Goal: Task Accomplishment & Management: Manage account settings

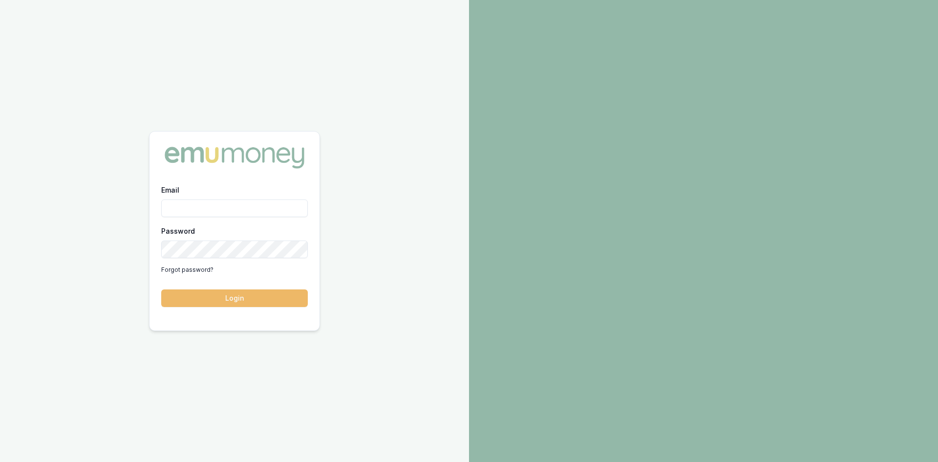
type input "steven.nguyen@emumoney.com.au"
click at [216, 305] on button "Login" at bounding box center [234, 298] width 147 height 18
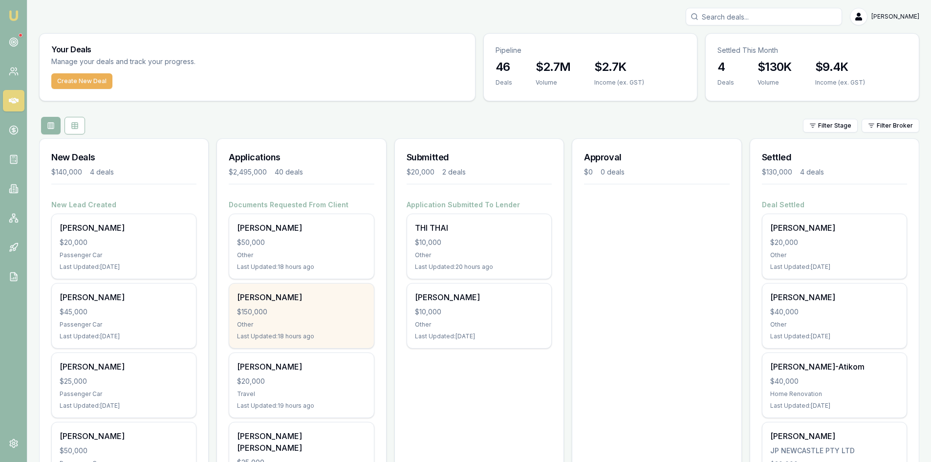
click at [269, 314] on div "$150,000" at bounding box center [301, 312] width 128 height 10
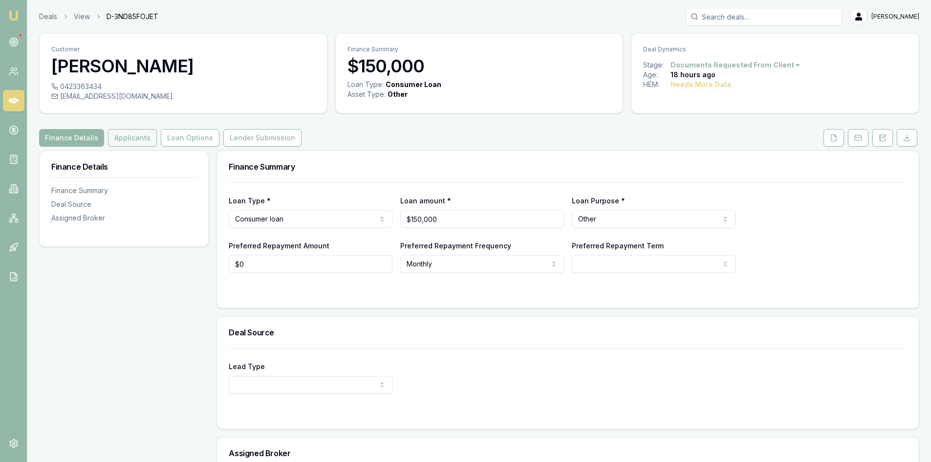
click at [125, 144] on button "Applicants" at bounding box center [132, 138] width 49 height 18
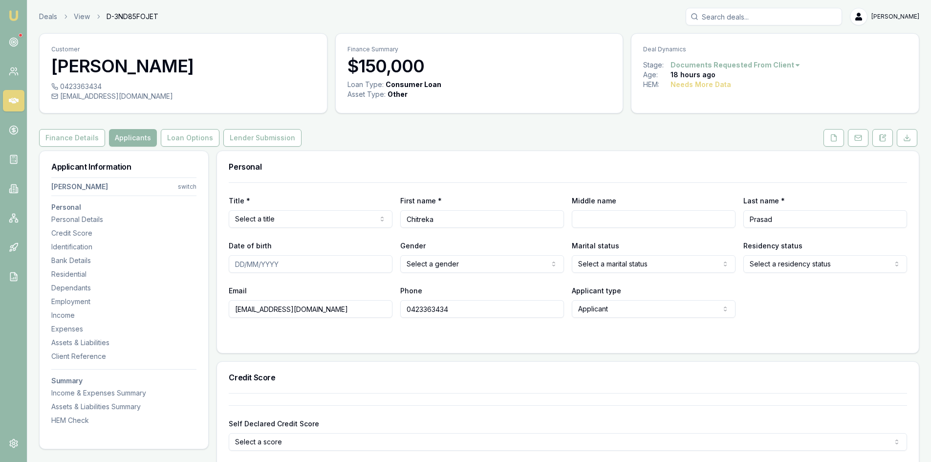
scroll to position [147, 0]
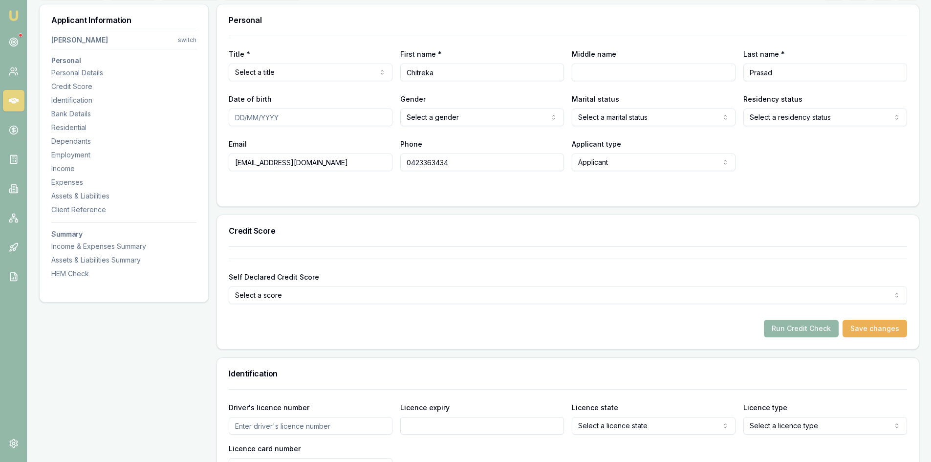
click at [456, 167] on input "0423363434" at bounding box center [482, 162] width 164 height 18
click at [424, 162] on input "0423363434" at bounding box center [482, 162] width 164 height 18
click at [427, 162] on input "0423363434" at bounding box center [482, 162] width 164 height 18
click at [439, 163] on input "0423 336 3434" at bounding box center [482, 162] width 164 height 18
click at [453, 188] on div at bounding box center [568, 191] width 678 height 8
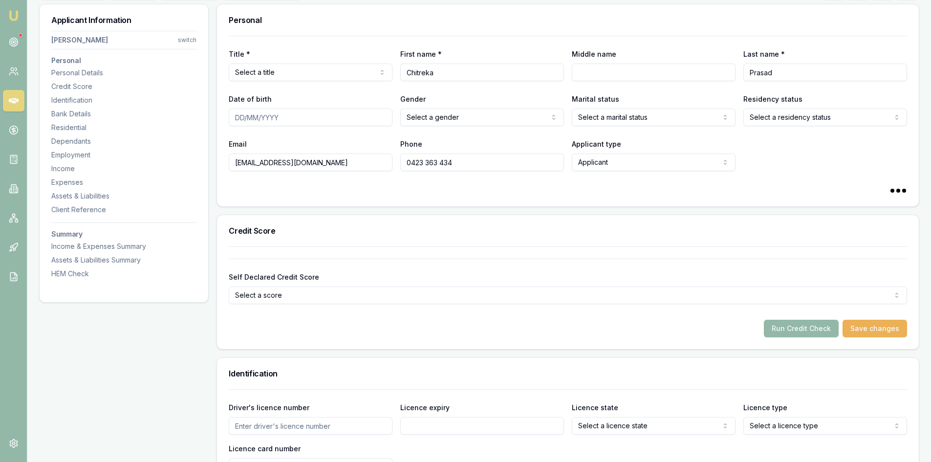
type input "0423363434"
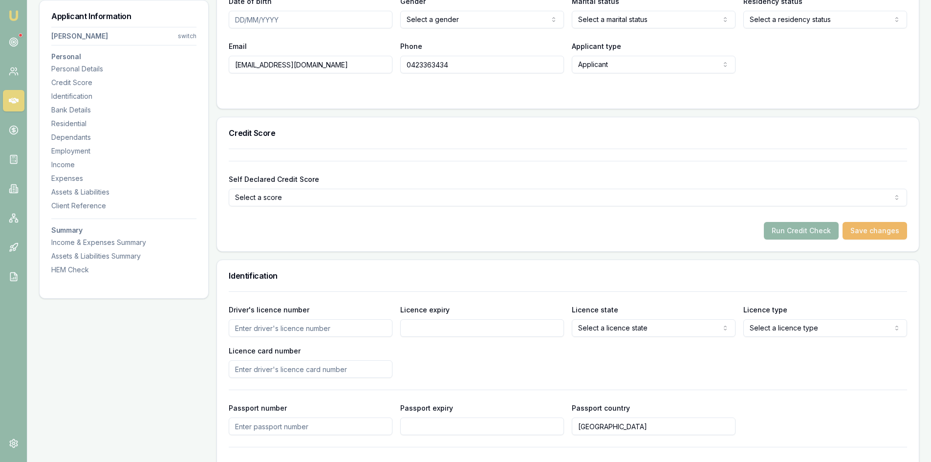
click at [863, 226] on button "Save changes" at bounding box center [874, 231] width 64 height 18
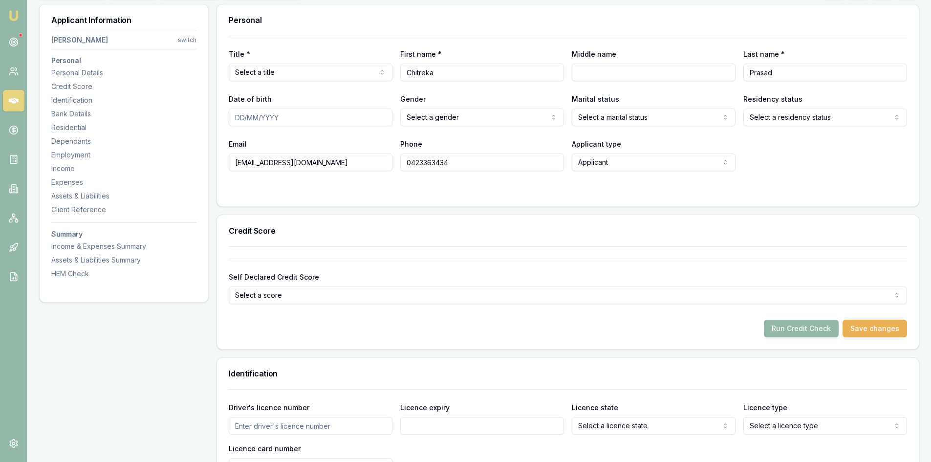
scroll to position [49, 0]
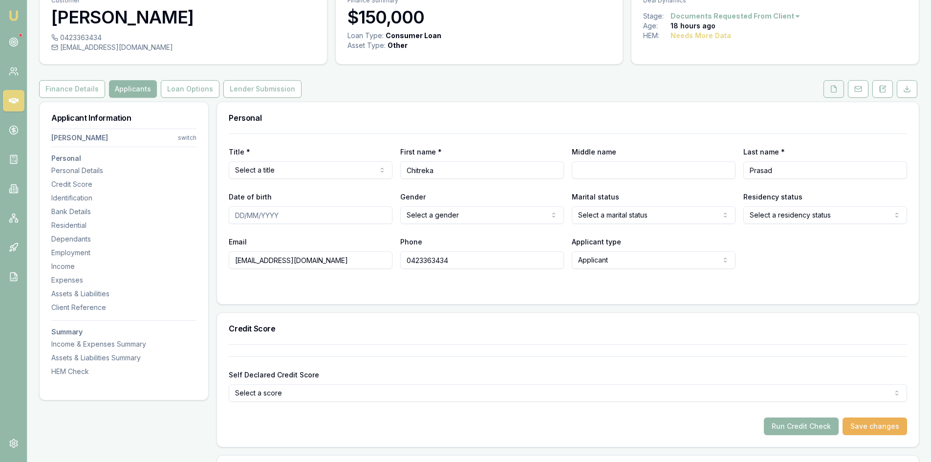
click at [825, 90] on button at bounding box center [833, 89] width 21 height 18
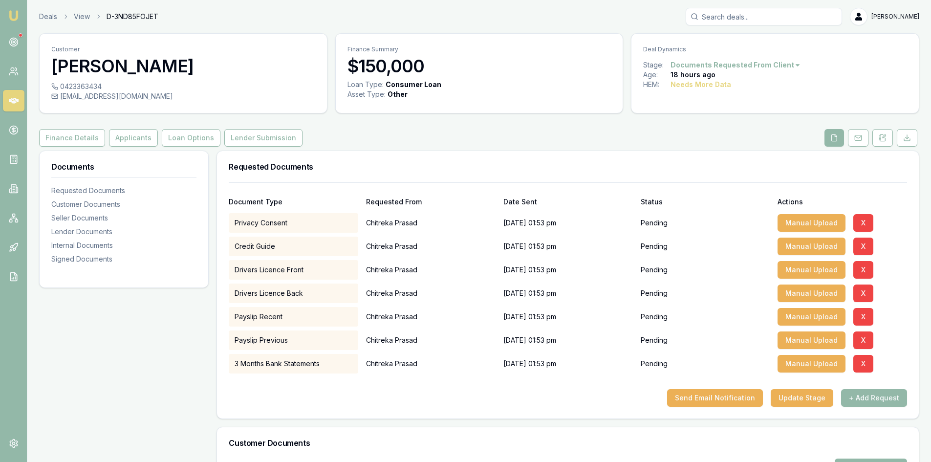
scroll to position [147, 0]
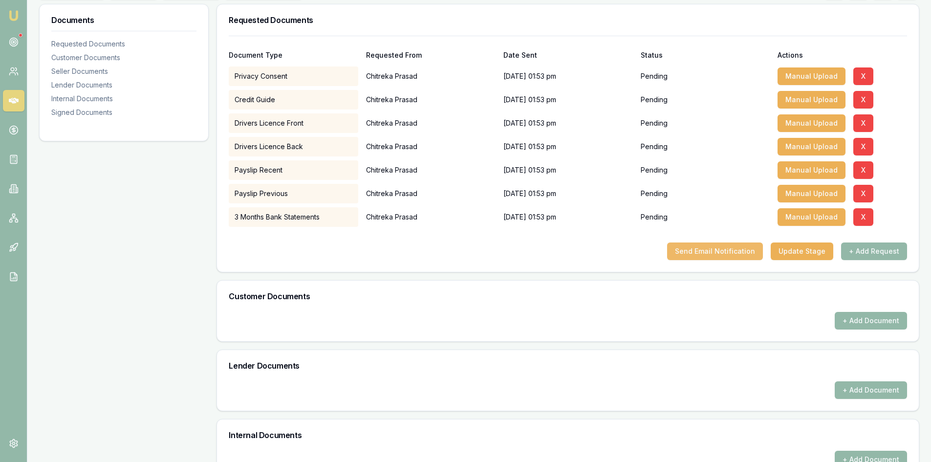
click at [733, 250] on button "Send Email Notification" at bounding box center [715, 251] width 96 height 18
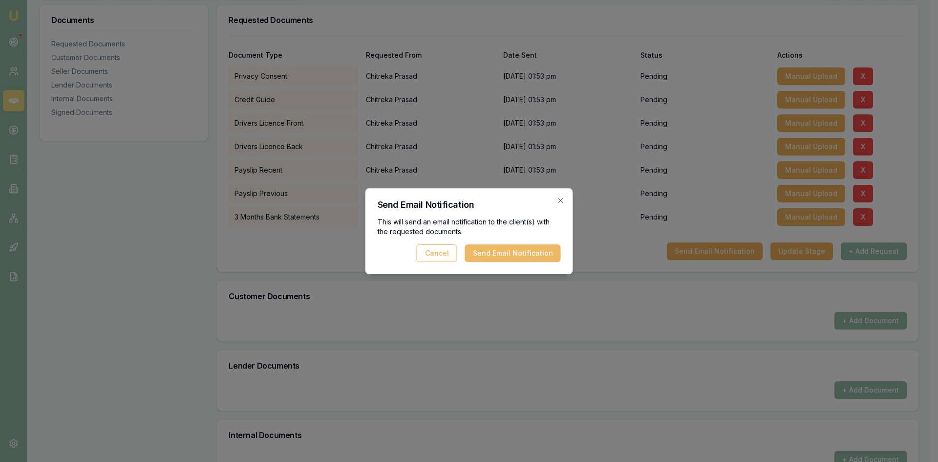
click at [536, 251] on button "Send Email Notification" at bounding box center [513, 253] width 96 height 18
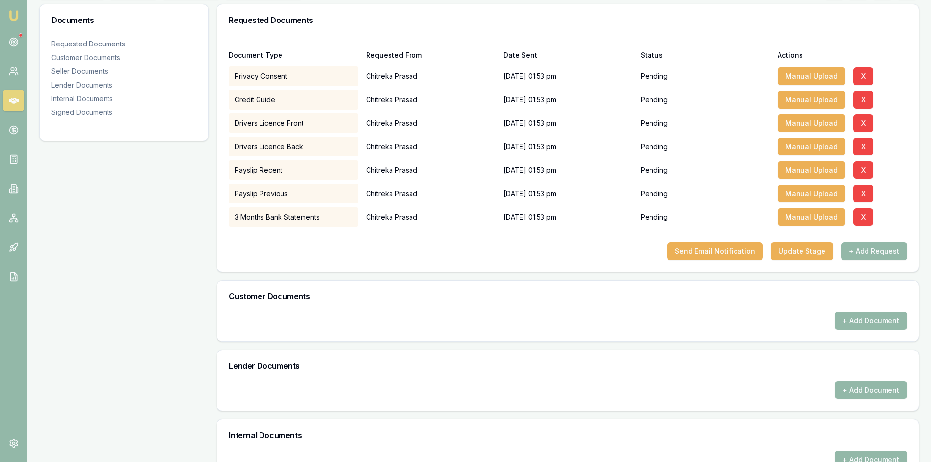
scroll to position [49, 0]
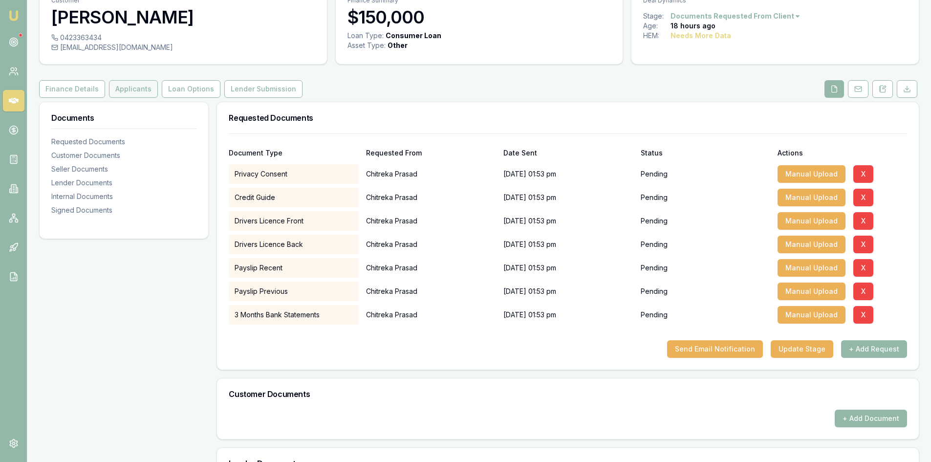
click at [133, 94] on button "Applicants" at bounding box center [133, 89] width 49 height 18
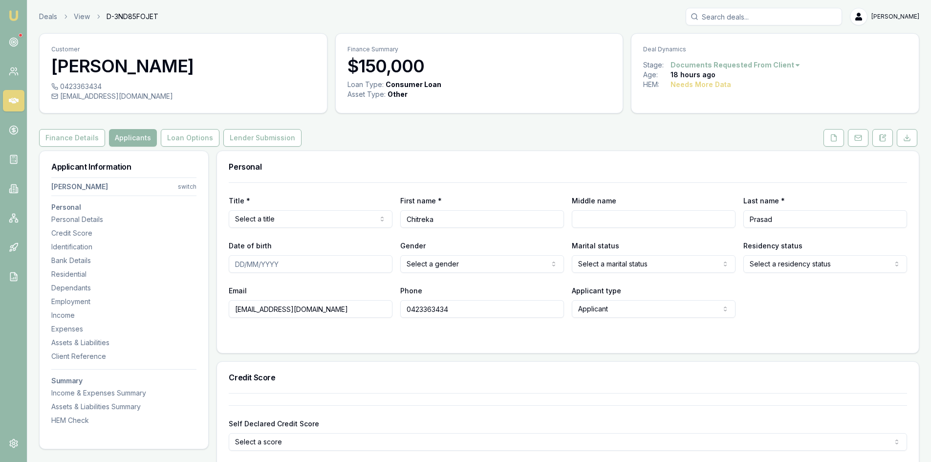
scroll to position [49, 0]
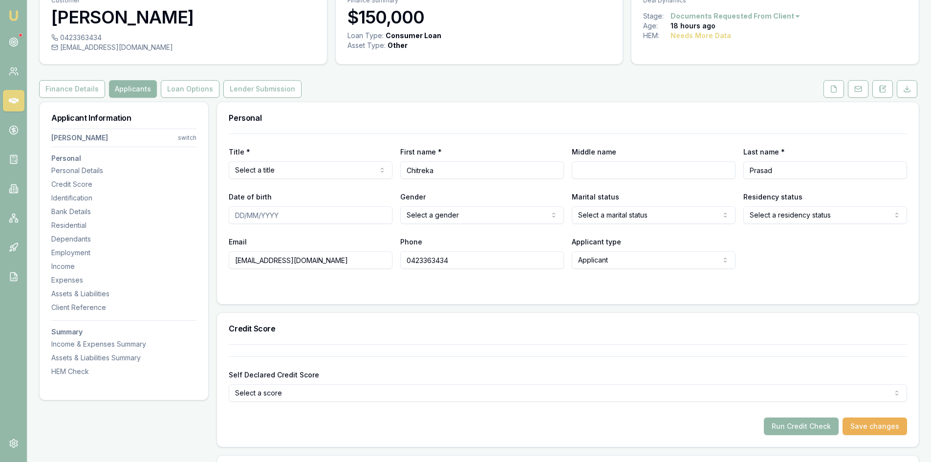
click at [416, 261] on input "0423363434" at bounding box center [482, 260] width 164 height 18
click at [422, 260] on input "0423363434" at bounding box center [482, 260] width 164 height 18
click at [434, 259] on input "0423363434" at bounding box center [482, 260] width 164 height 18
click at [19, 43] on link at bounding box center [13, 41] width 21 height 21
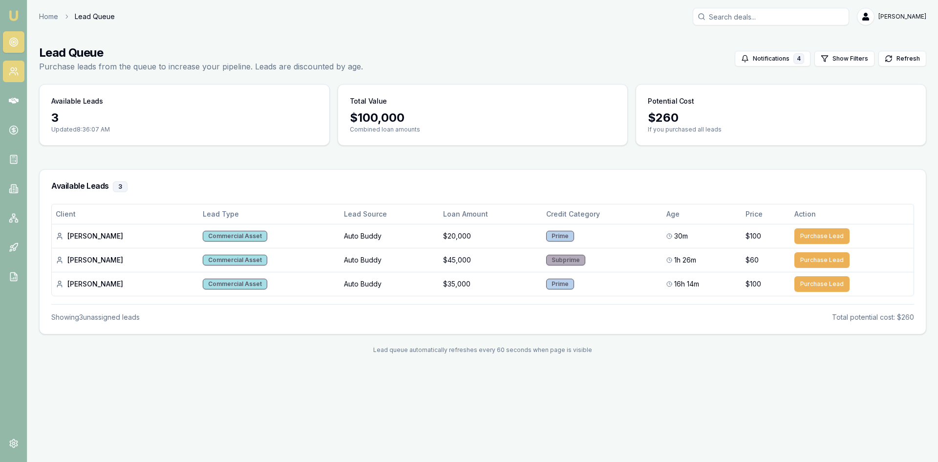
click at [18, 72] on icon at bounding box center [14, 71] width 10 height 10
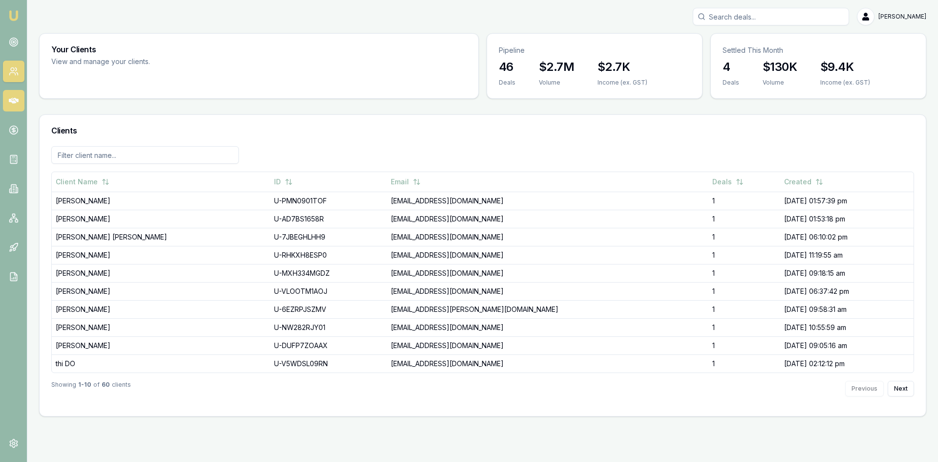
click at [16, 96] on icon at bounding box center [14, 101] width 10 height 10
